Goal: Task Accomplishment & Management: Manage account settings

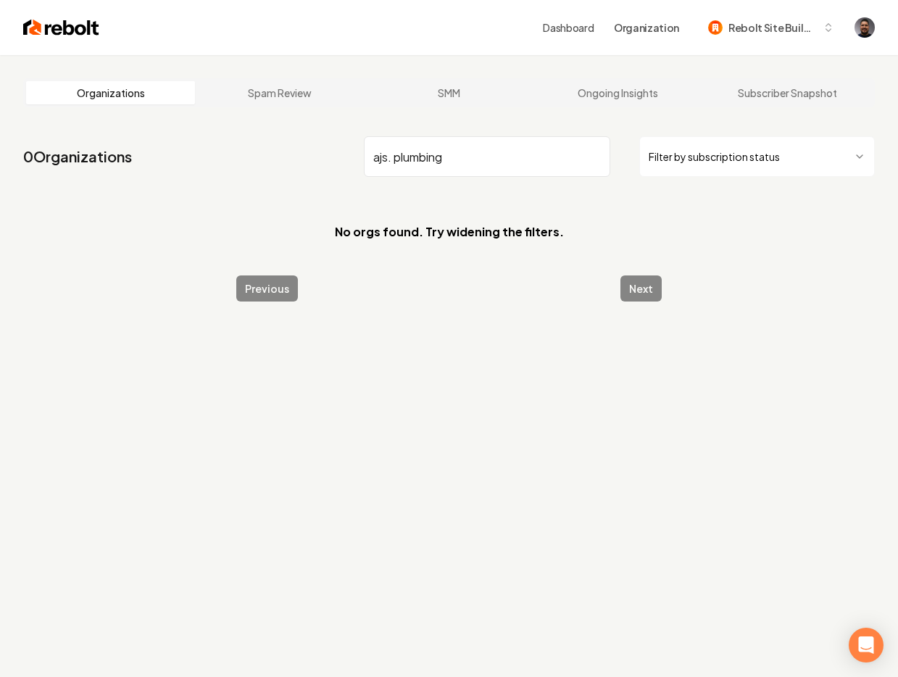
click at [391, 153] on input "ajs. plumbing" at bounding box center [487, 156] width 247 height 41
click at [480, 162] on input "ajs plumbing" at bounding box center [487, 156] width 247 height 41
click at [394, 159] on input "ajs" at bounding box center [487, 156] width 247 height 41
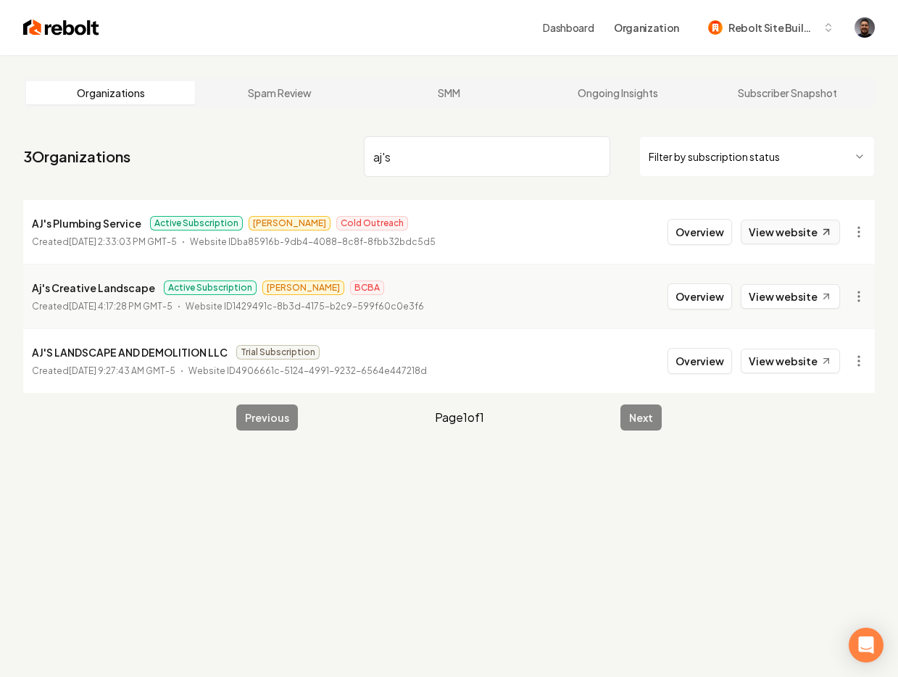
type input "aj's"
click at [700, 236] on button "Overview" at bounding box center [700, 232] width 65 height 26
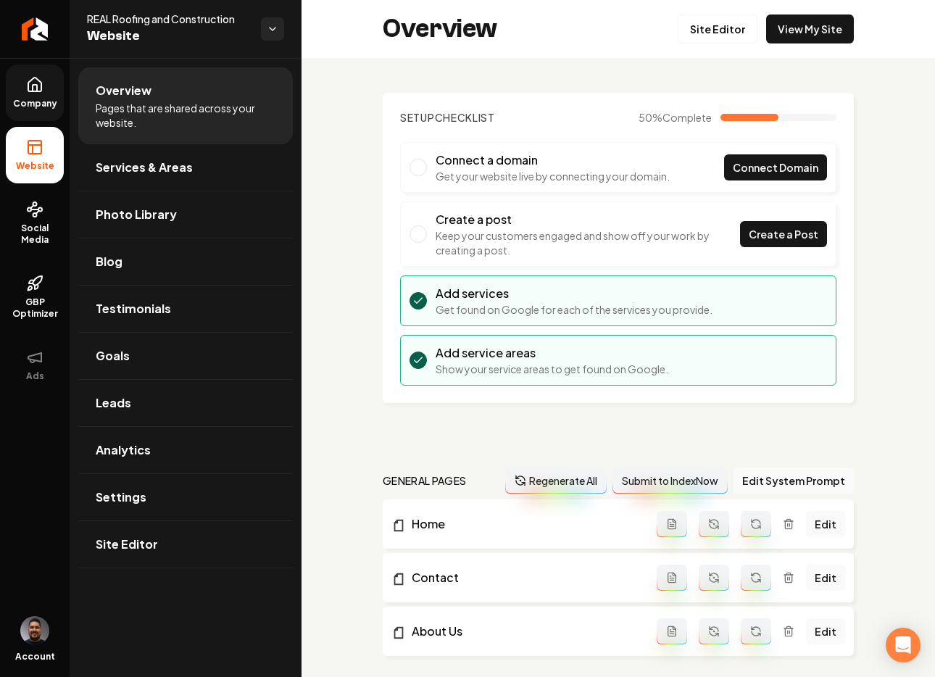
click at [33, 91] on icon at bounding box center [34, 85] width 13 height 14
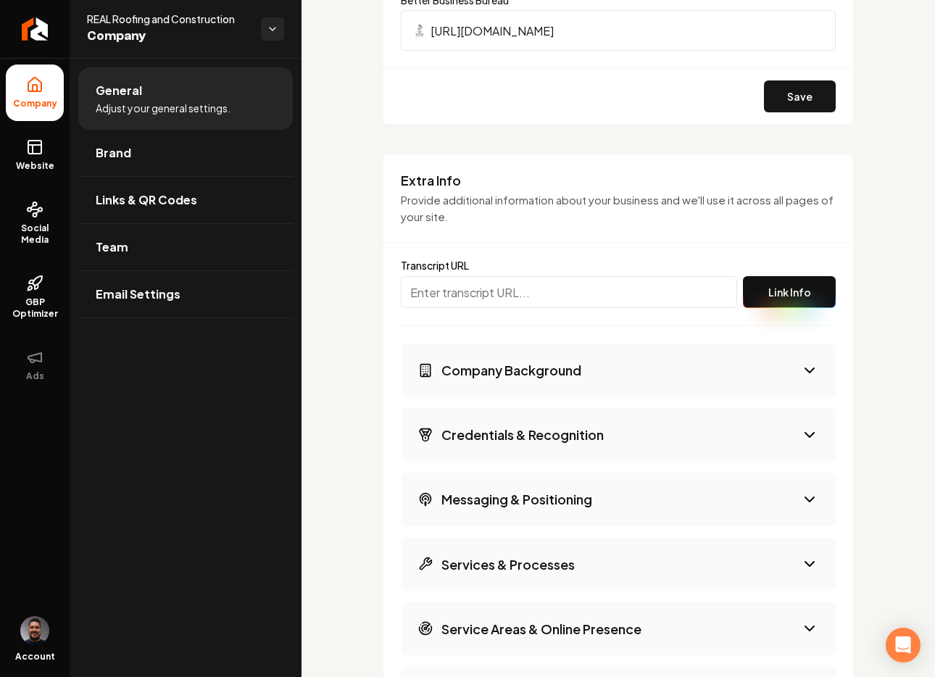
scroll to position [2408, 0]
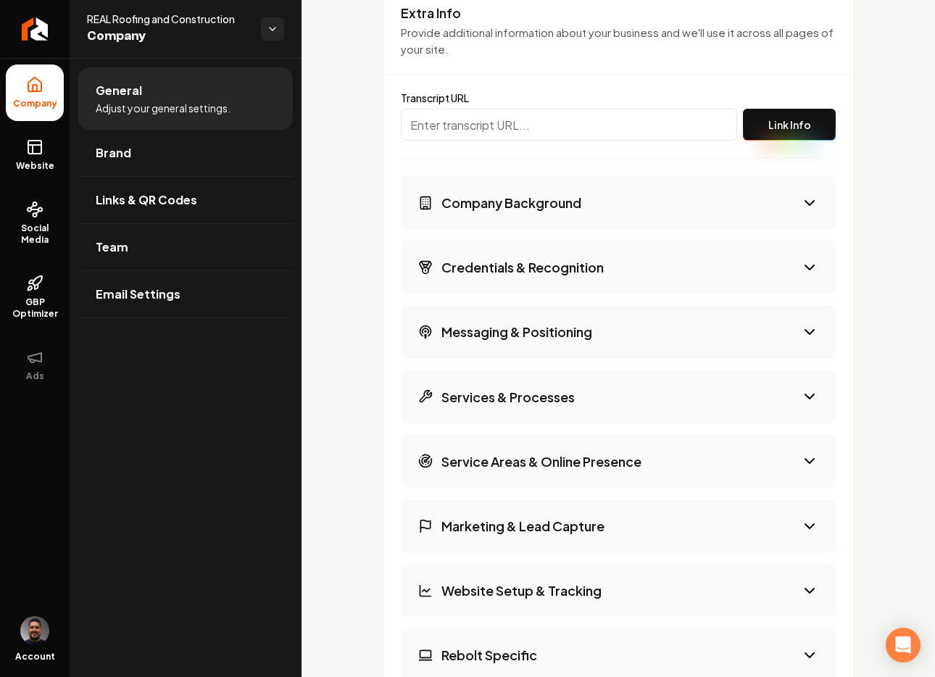
click at [506, 226] on button "Company Background" at bounding box center [618, 202] width 435 height 53
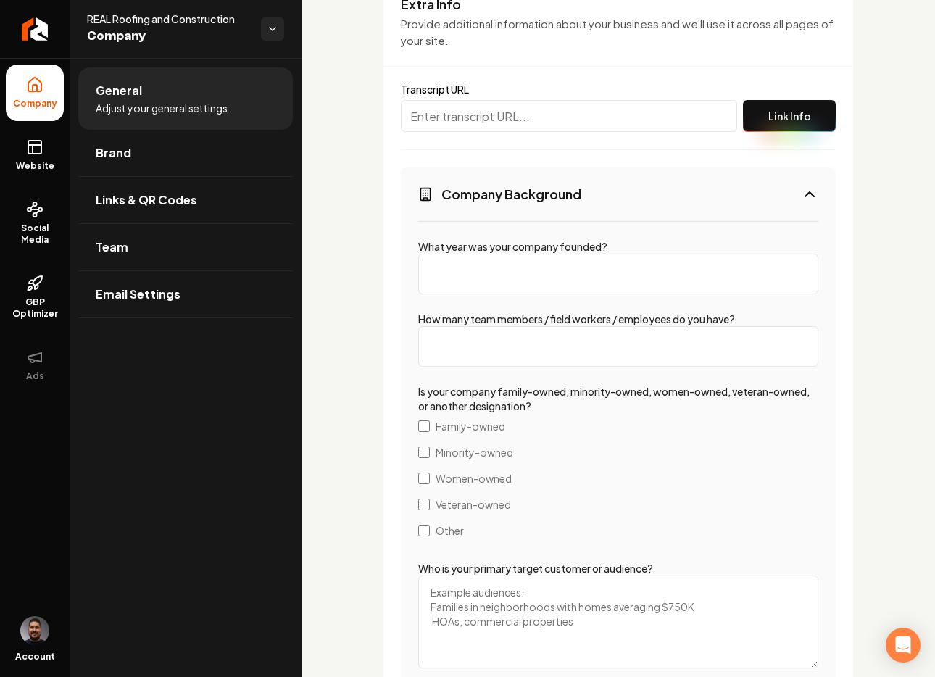
scroll to position [2452, 0]
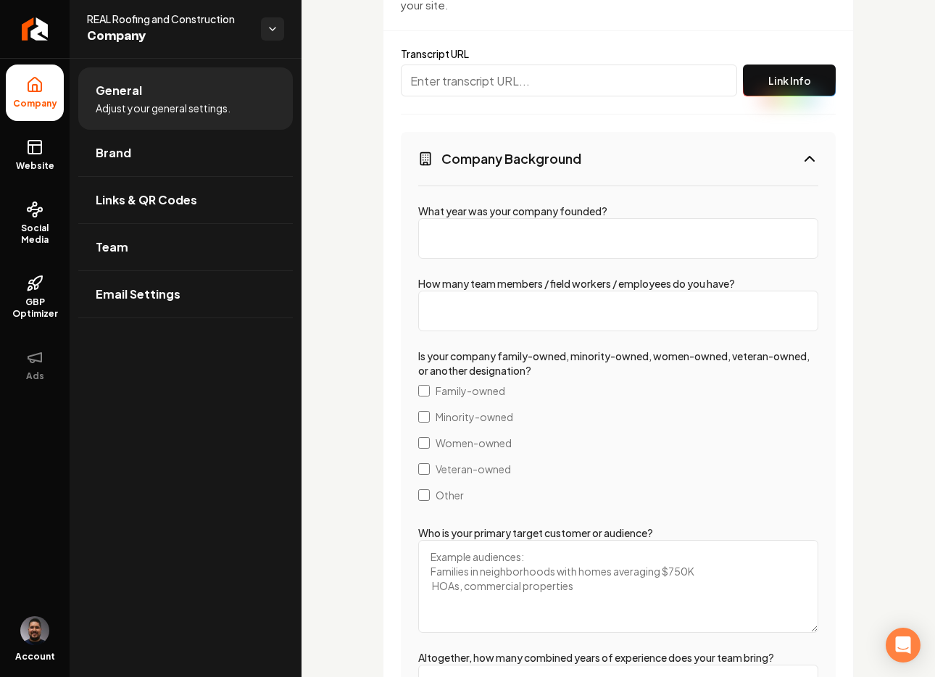
click at [510, 240] on input "What year was your company founded?" at bounding box center [618, 238] width 400 height 41
